Goal: Book appointment/travel/reservation

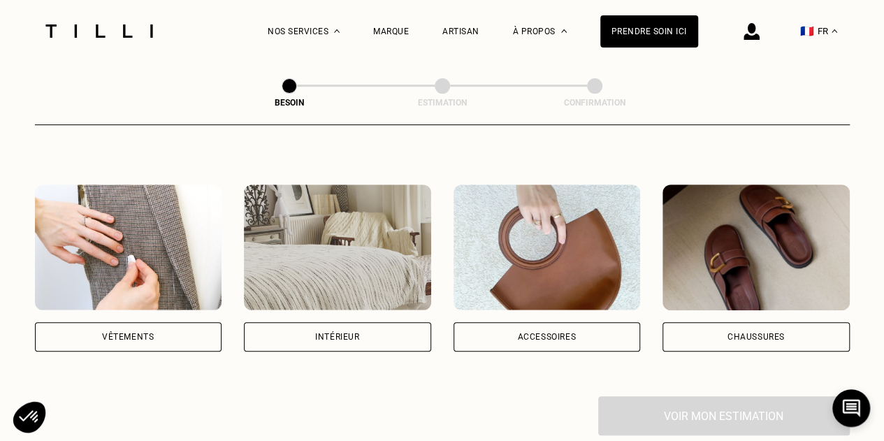
scroll to position [210, 0]
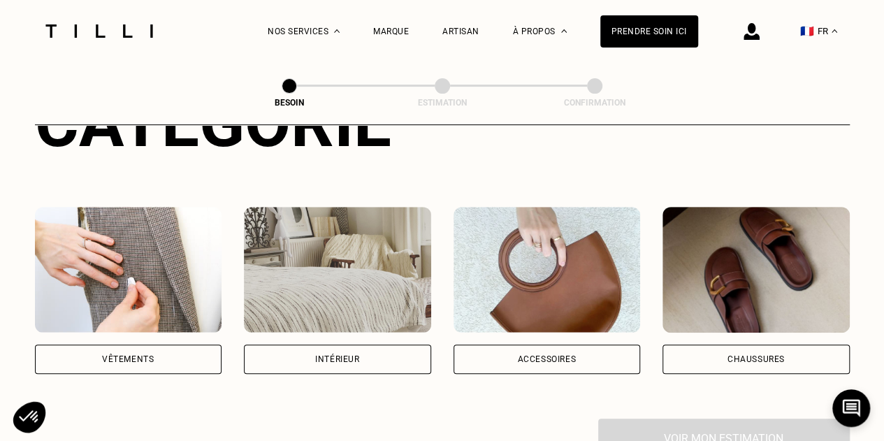
click at [111, 355] on div "Vêtements" at bounding box center [128, 359] width 52 height 8
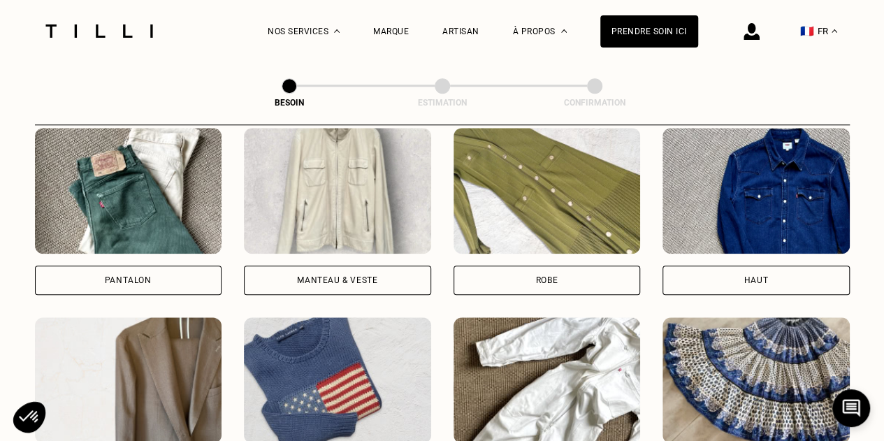
scroll to position [667, 0]
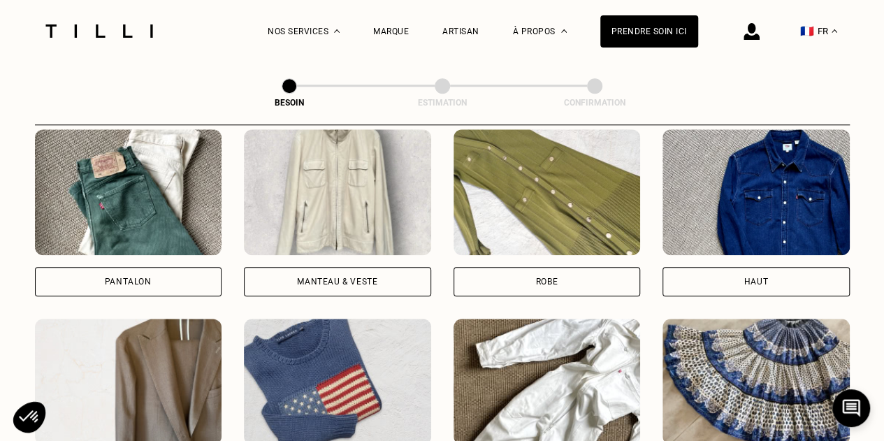
click at [355, 224] on img at bounding box center [337, 192] width 187 height 126
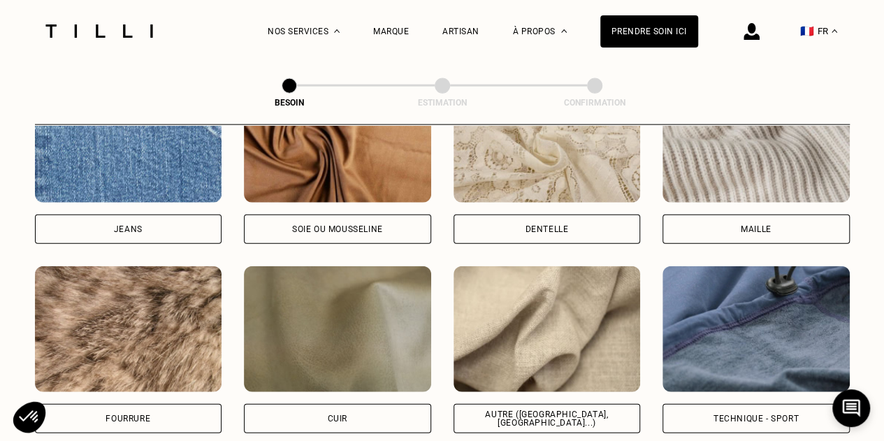
scroll to position [1565, 0]
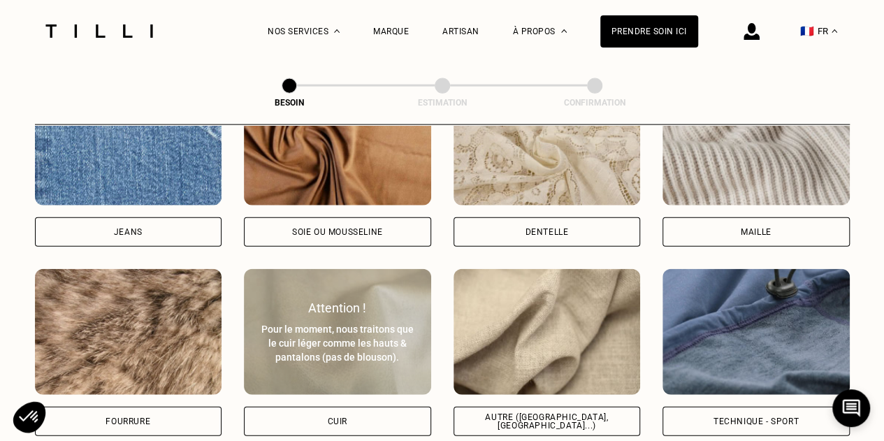
click at [367, 304] on div "Attention ! Pour le moment, nous traitons que le cuir léger comme les hauts & p…" at bounding box center [337, 333] width 187 height 64
select select "FR"
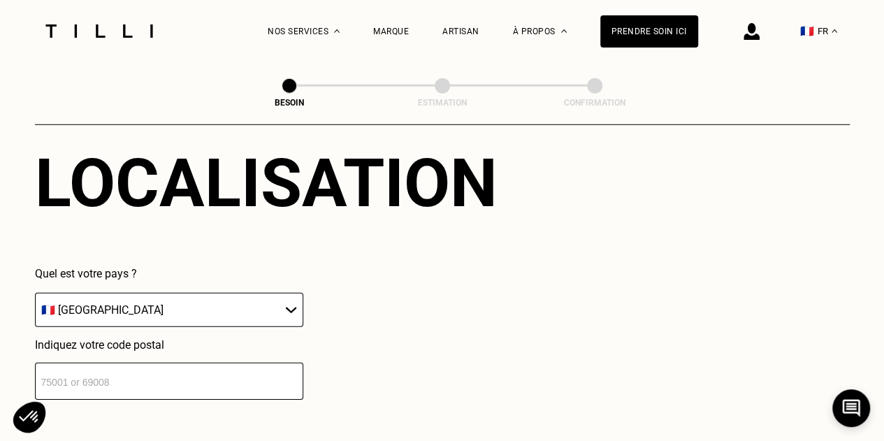
scroll to position [2087, 0]
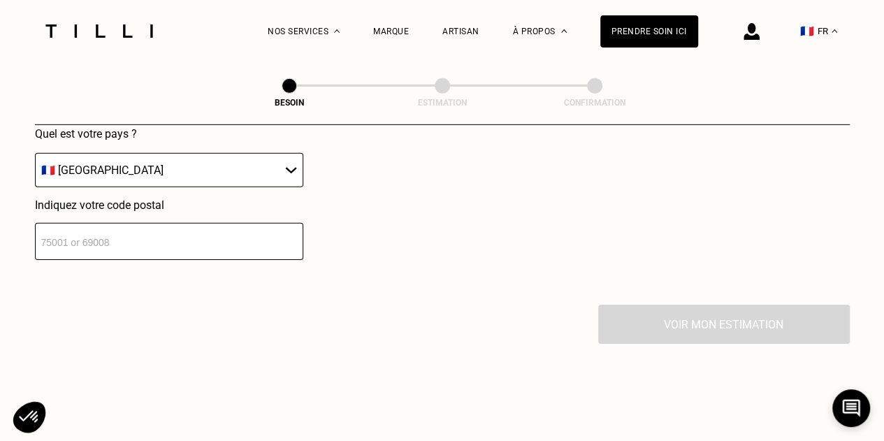
click at [177, 245] on input "number" at bounding box center [169, 241] width 268 height 37
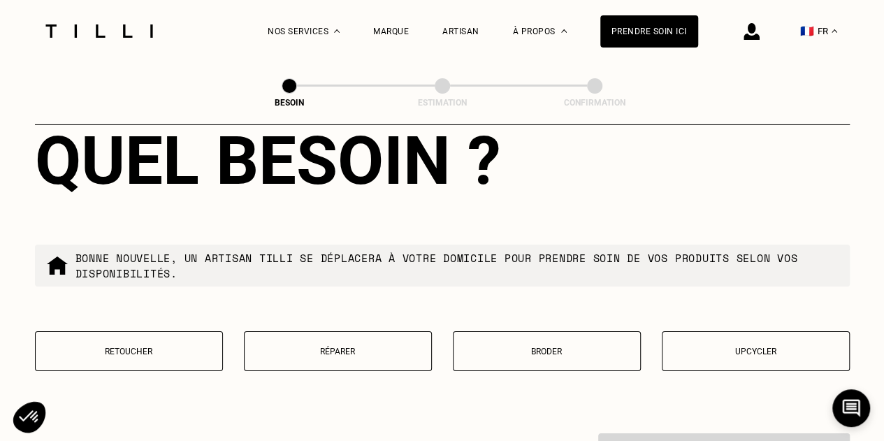
scroll to position [2364, 0]
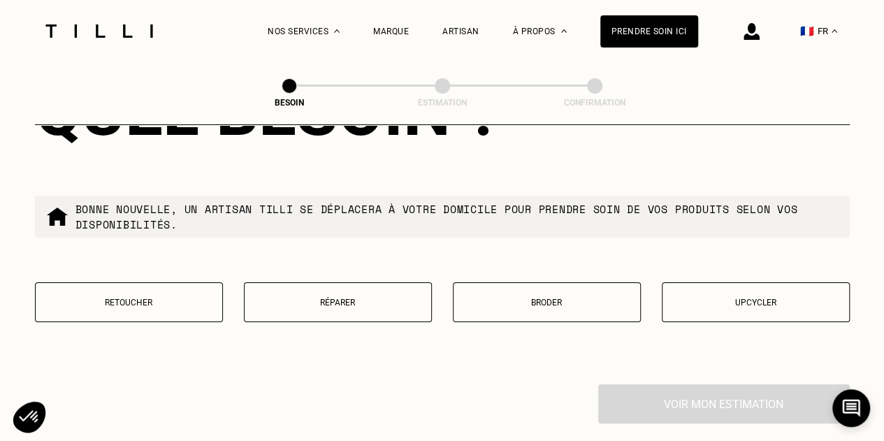
type input "75116"
click at [148, 299] on button "Retoucher" at bounding box center [129, 302] width 188 height 40
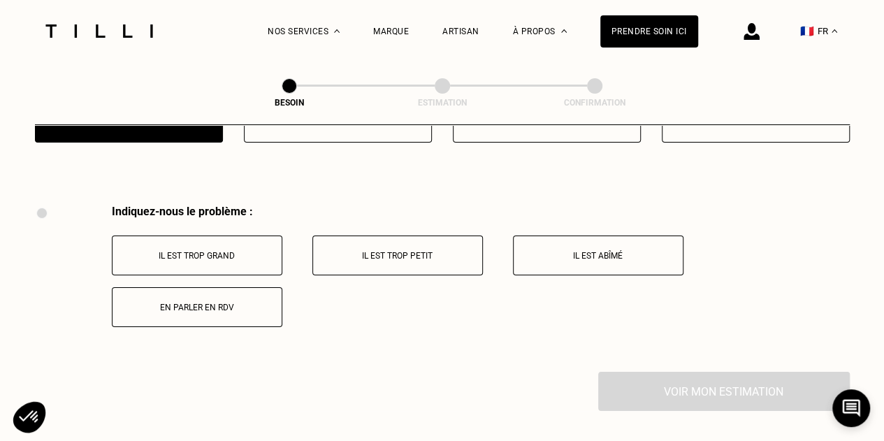
scroll to position [2513, 0]
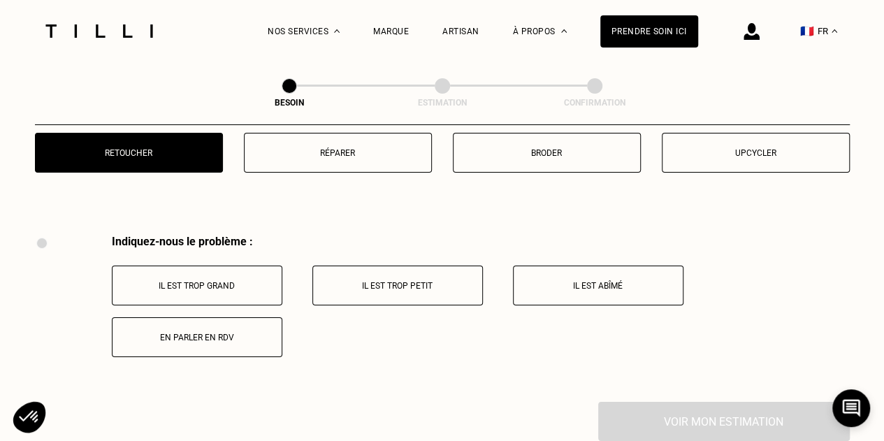
click at [352, 148] on p "Réparer" at bounding box center [338, 153] width 173 height 10
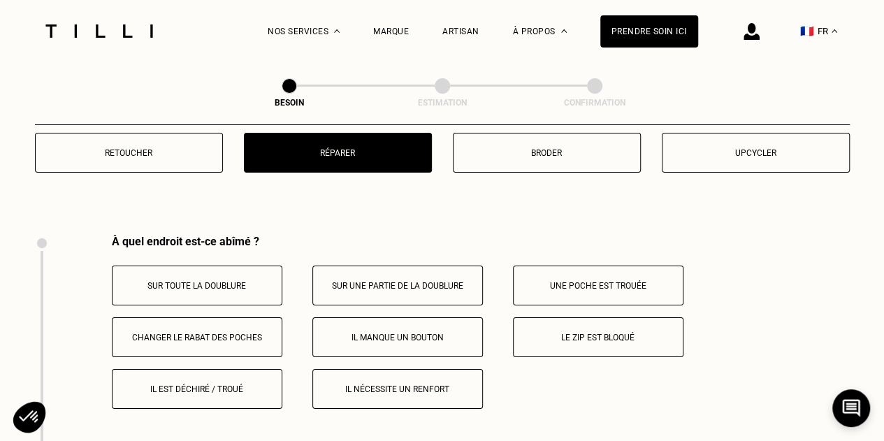
scroll to position [2583, 0]
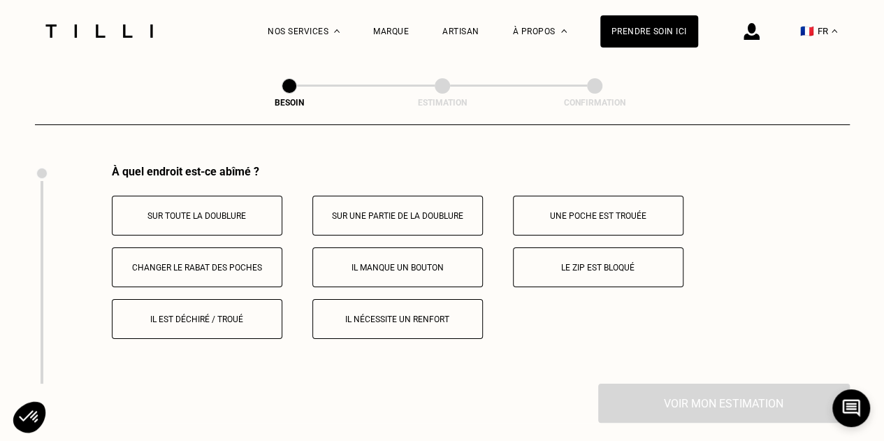
click at [207, 315] on p "Il est déchiré / troué" at bounding box center [197, 319] width 155 height 10
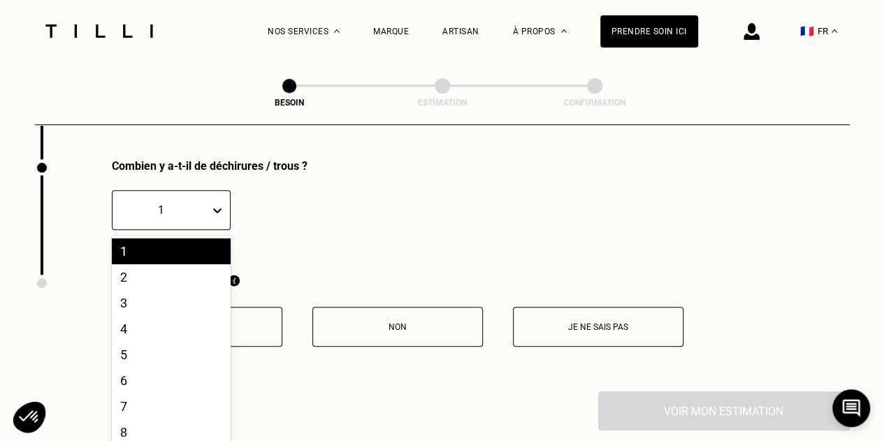
click at [213, 208] on icon at bounding box center [217, 210] width 14 height 14
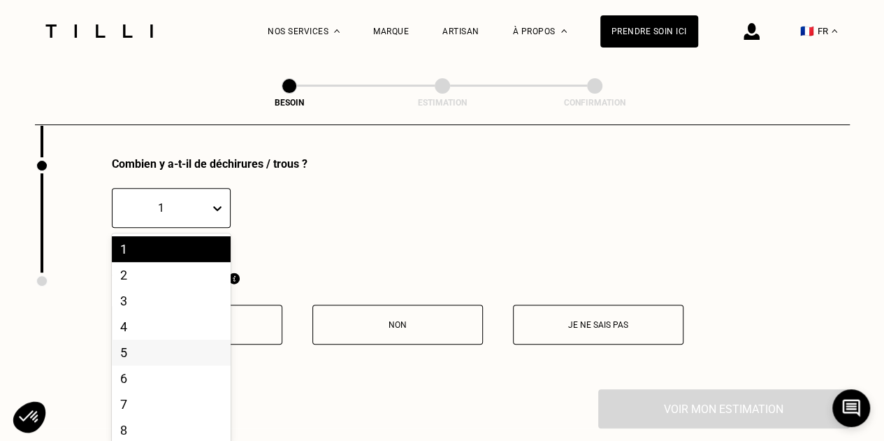
click at [194, 343] on div "5" at bounding box center [171, 353] width 119 height 26
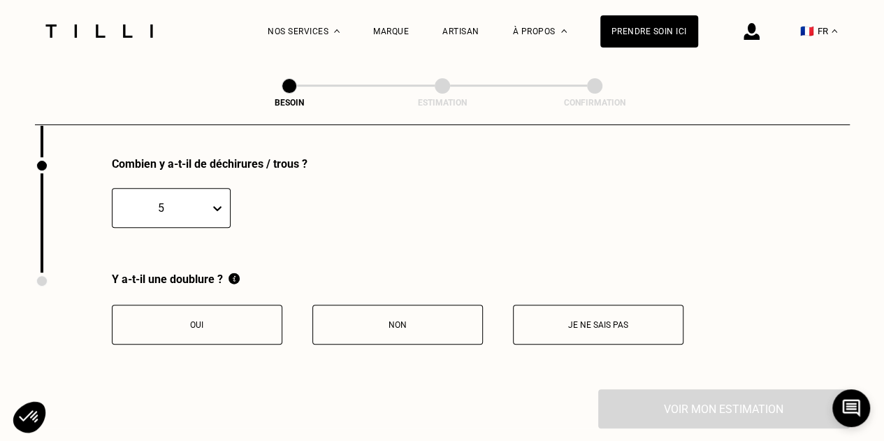
click at [210, 201] on icon at bounding box center [217, 208] width 14 height 14
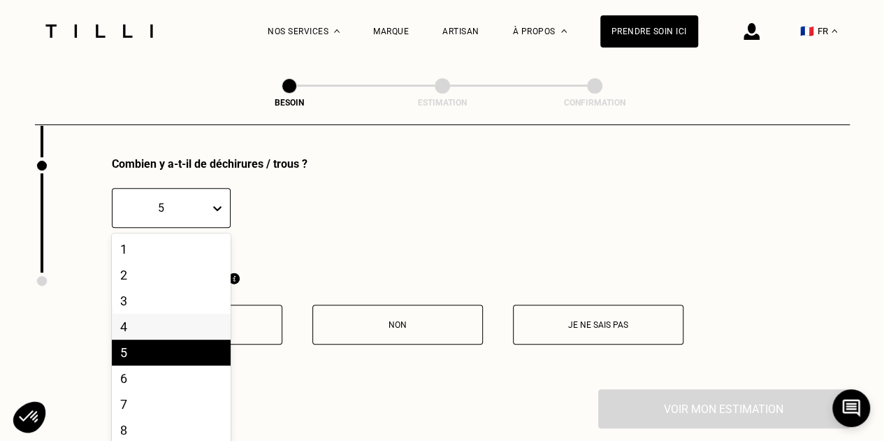
click at [159, 317] on div "4" at bounding box center [171, 327] width 119 height 26
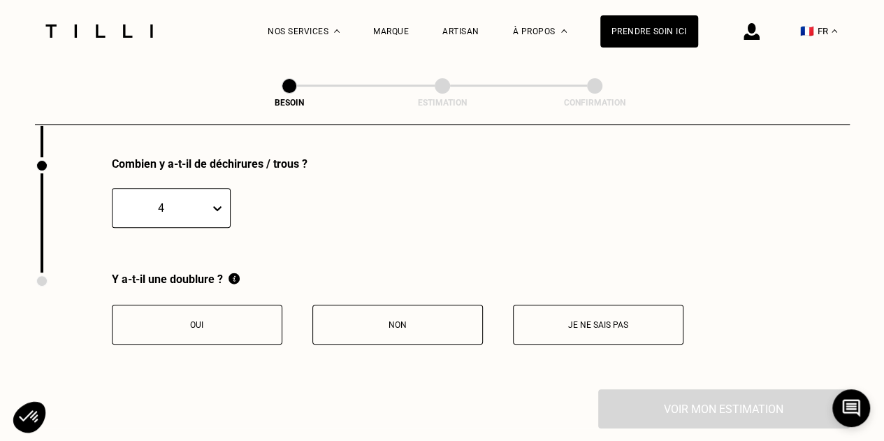
click at [215, 320] on p "Oui" at bounding box center [197, 325] width 155 height 10
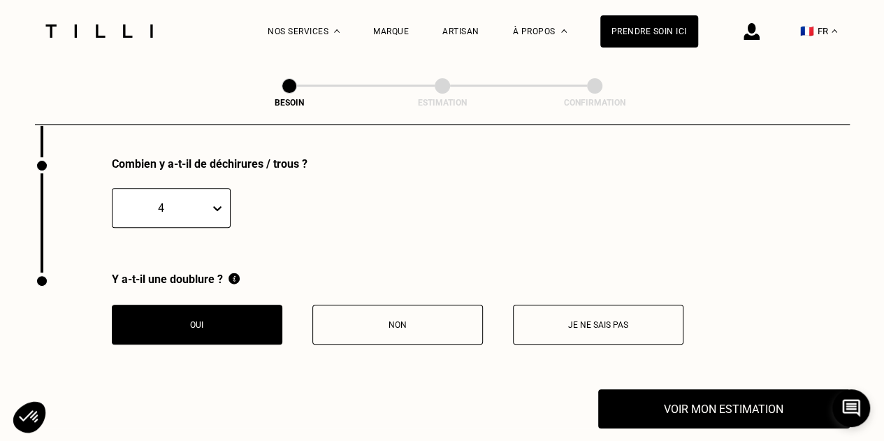
click at [609, 308] on button "Je ne sais pas" at bounding box center [598, 325] width 171 height 40
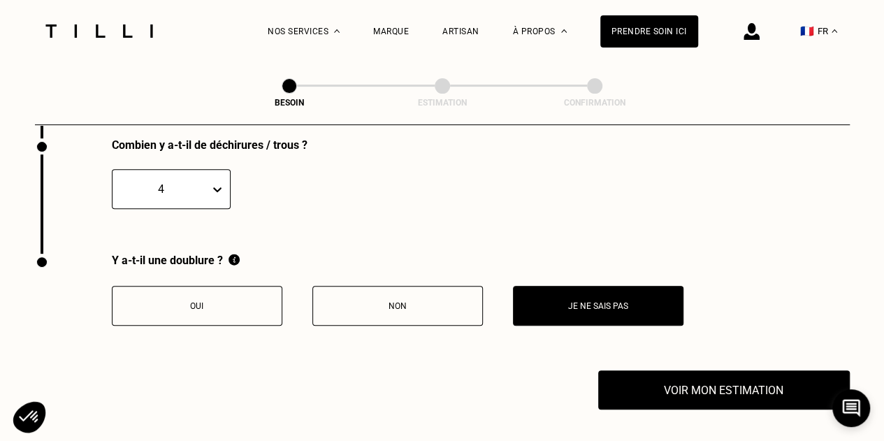
scroll to position [2949, 0]
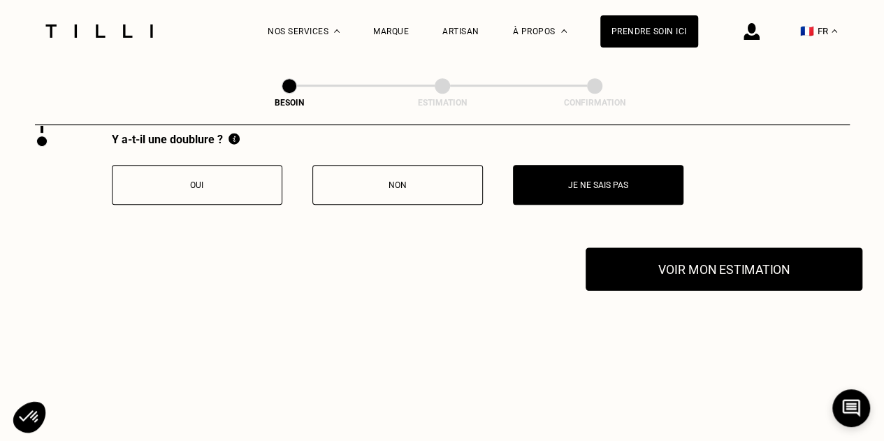
click at [669, 254] on button "Voir mon estimation" at bounding box center [724, 268] width 277 height 43
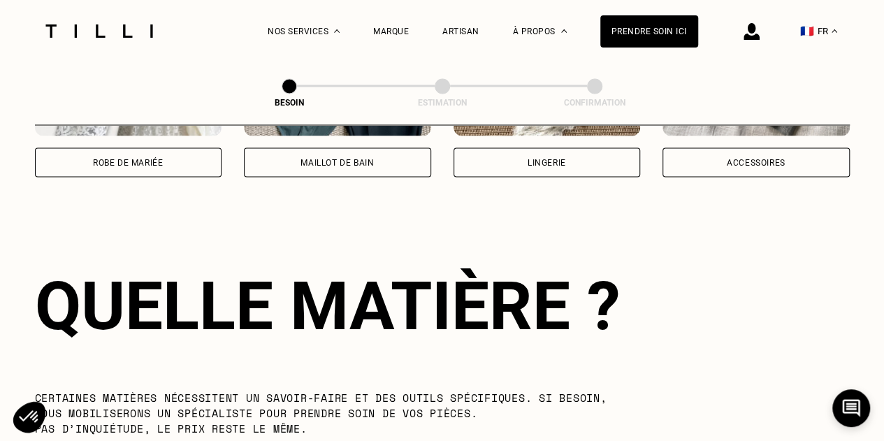
scroll to position [1062, 0]
